Goal: Navigation & Orientation: Find specific page/section

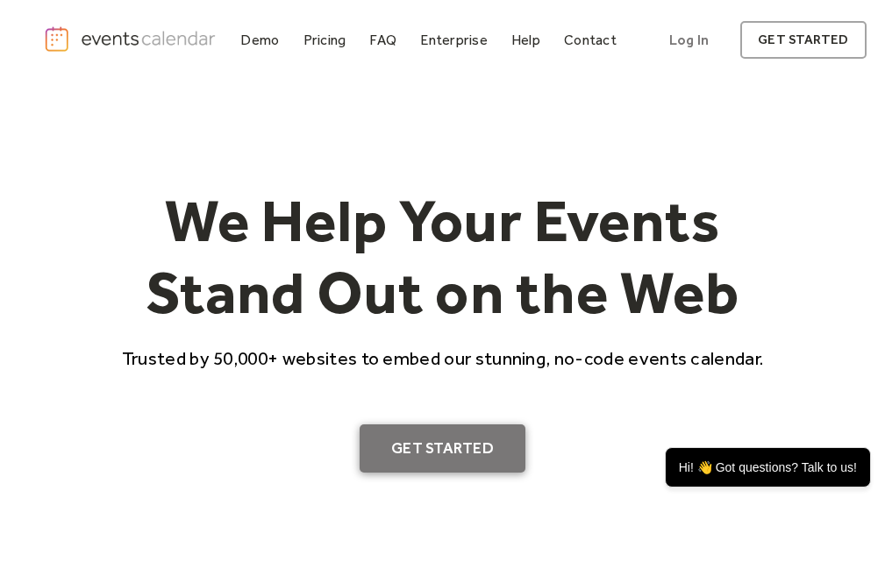
click at [437, 450] on link "Get Started" at bounding box center [443, 449] width 166 height 49
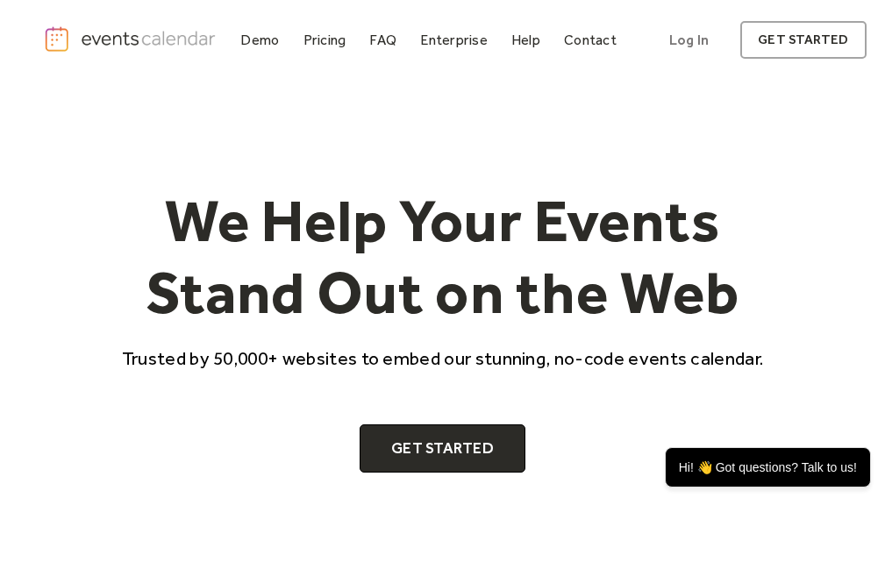
click at [121, 36] on img "home" at bounding box center [131, 38] width 175 height 27
click at [260, 45] on div "Demo" at bounding box center [259, 40] width 39 height 10
